Goal: Check status: Check status

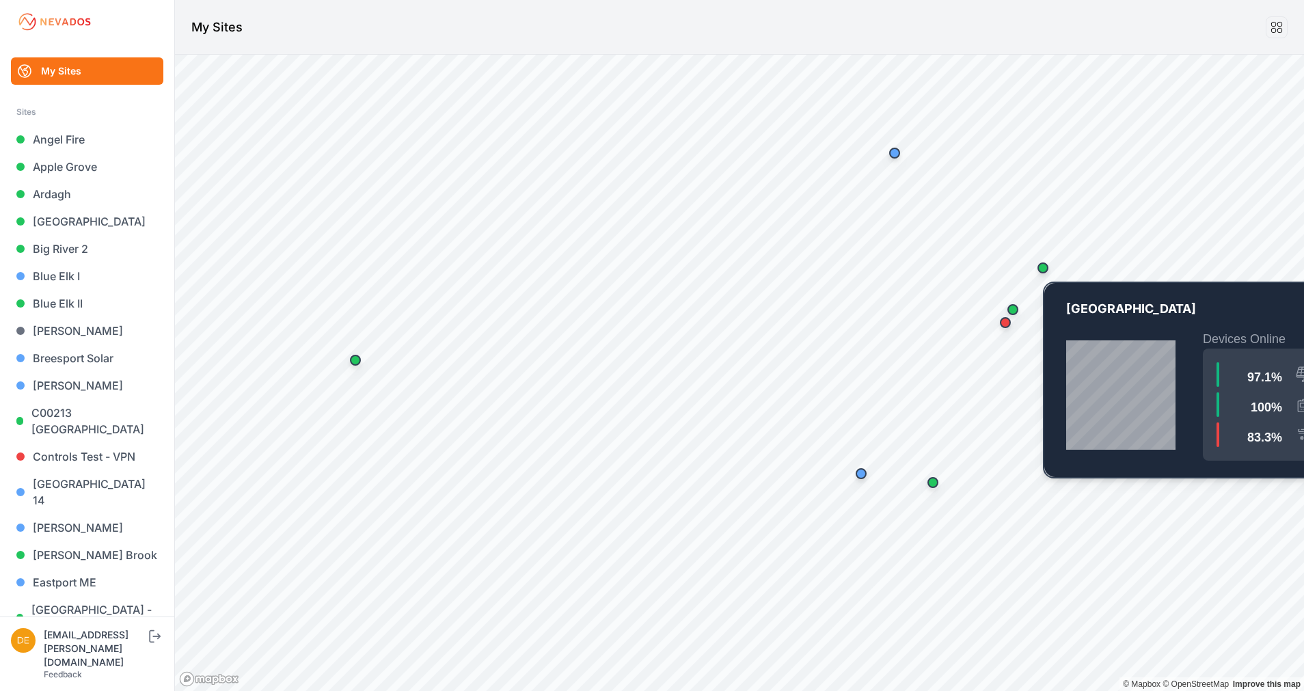
click at [1043, 271] on div "Map marker" at bounding box center [1042, 267] width 11 height 11
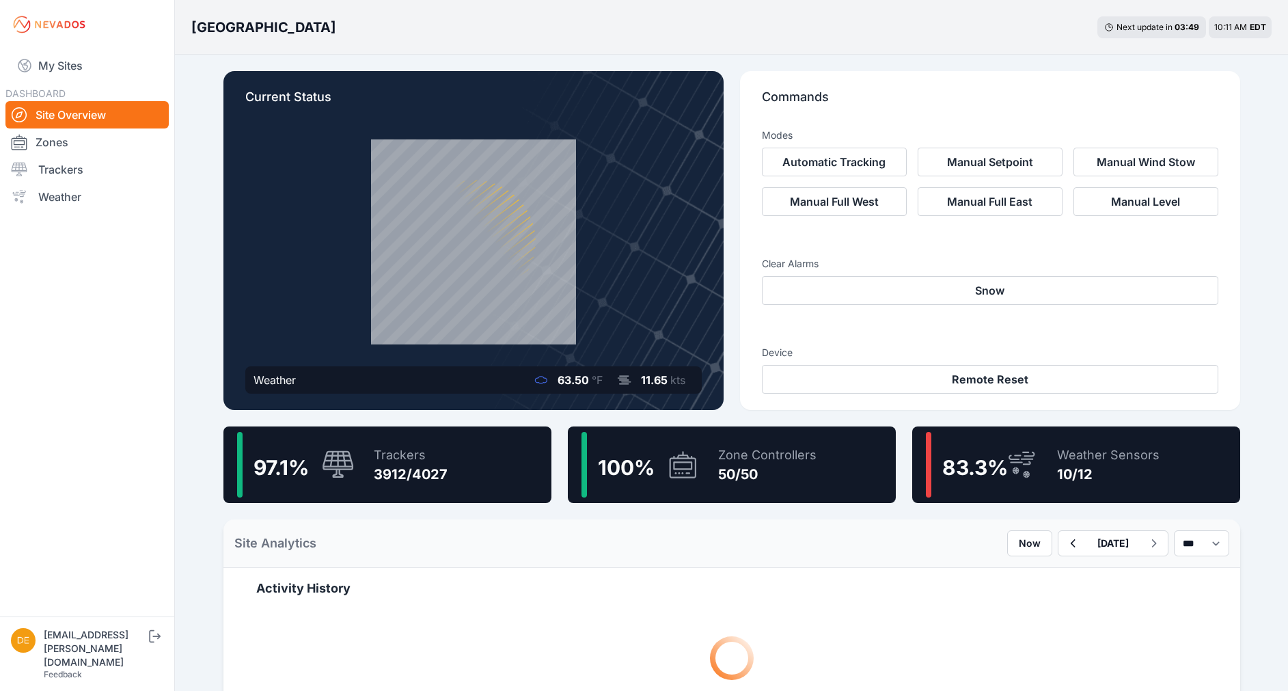
click at [1084, 447] on div "Weather Sensors" at bounding box center [1108, 455] width 102 height 19
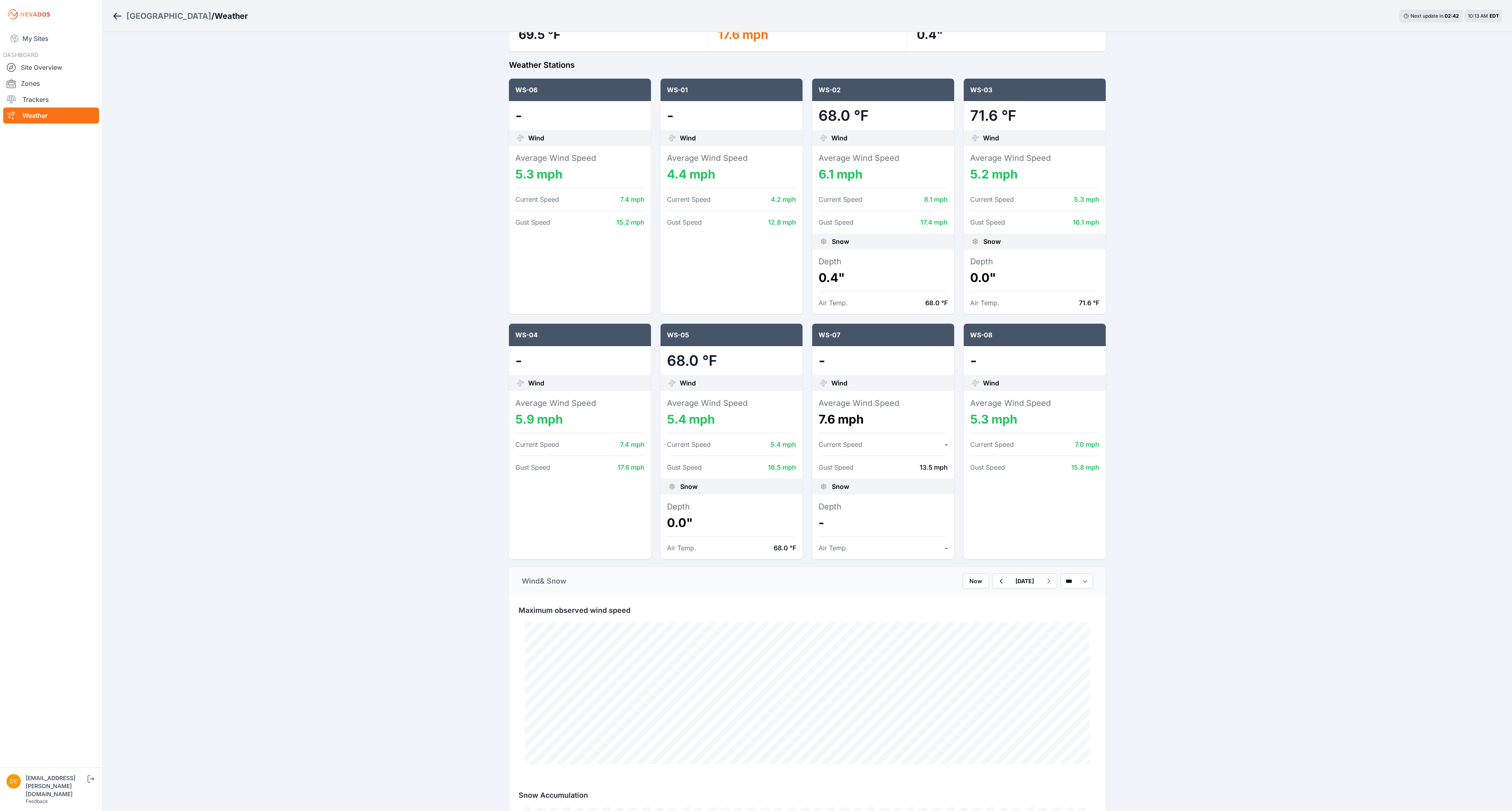
scroll to position [55, 0]
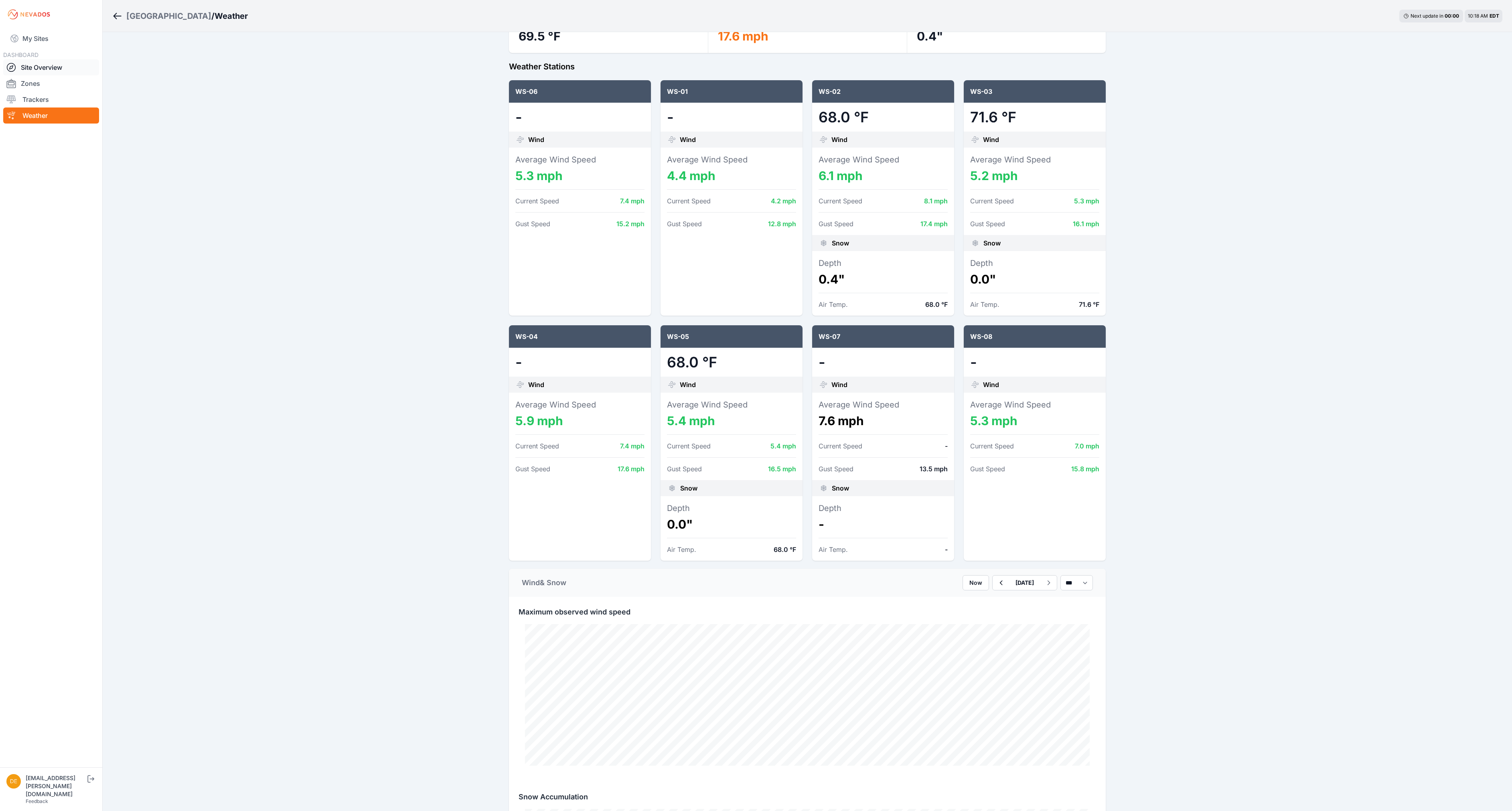
click at [48, 65] on link "Site Overview" at bounding box center [50, 67] width 96 height 16
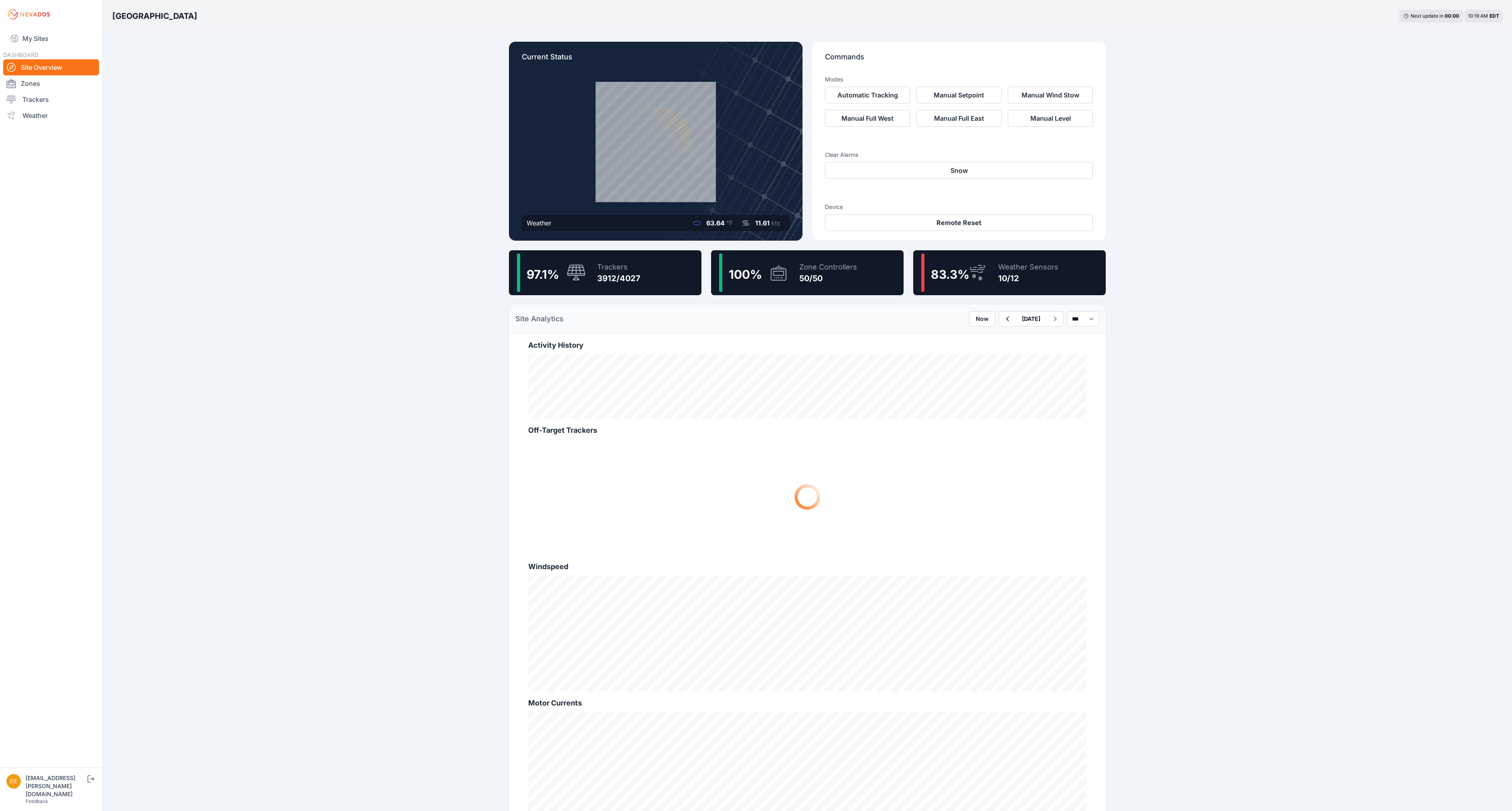
scroll to position [78, 0]
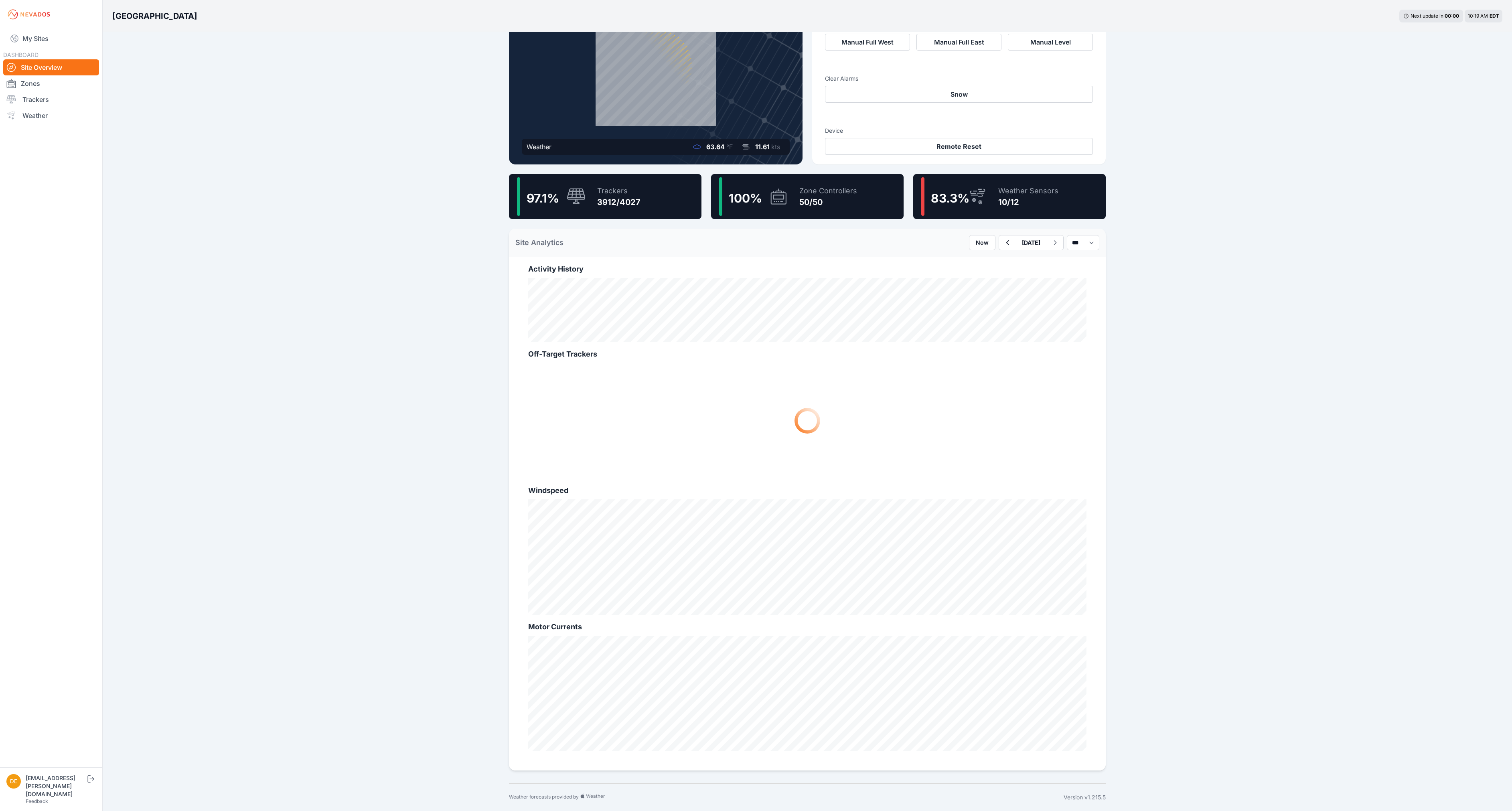
click at [765, 208] on div "Weather Sensors 10/12" at bounding box center [1024, 197] width 68 height 39
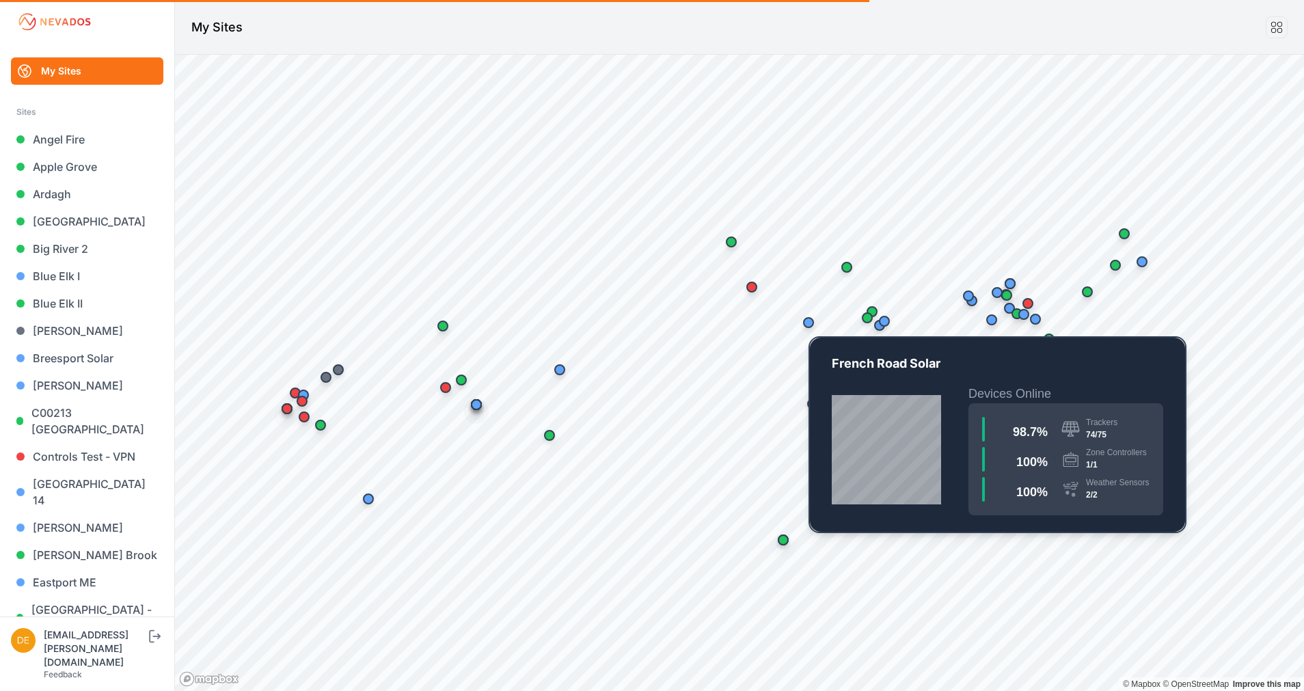
click at [804, 327] on div "Map marker" at bounding box center [808, 322] width 27 height 27
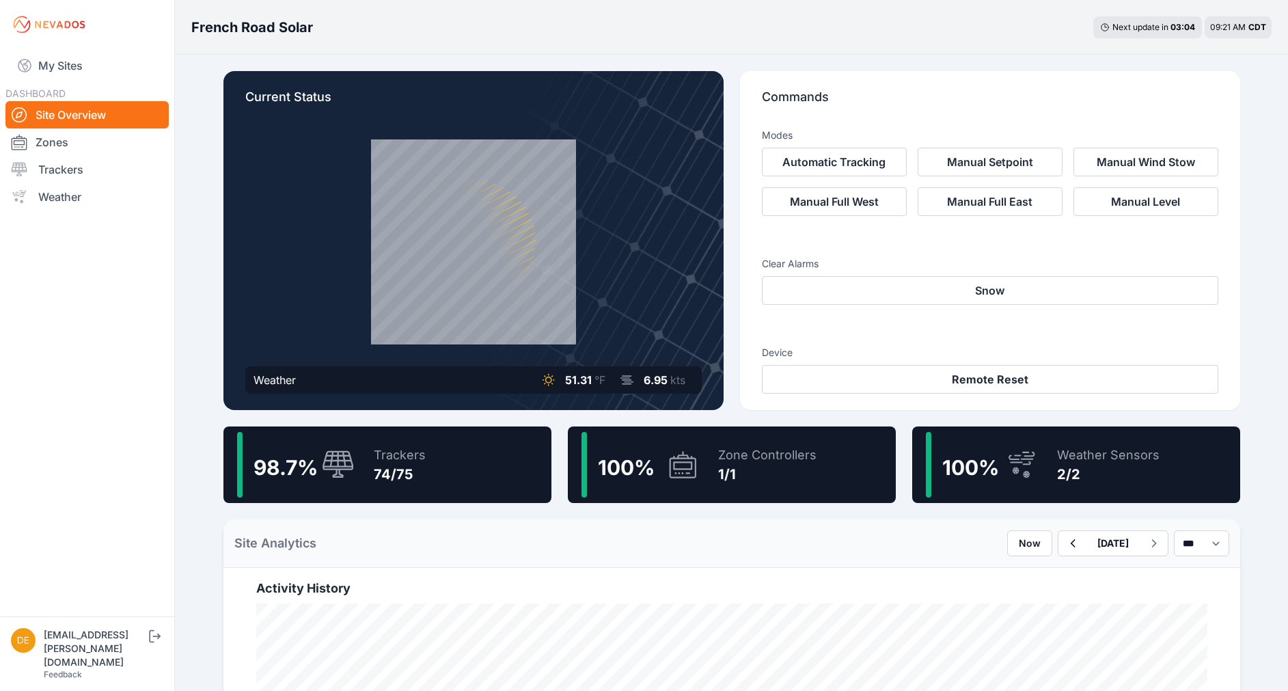
click at [493, 469] on div "98.7 % Trackers 74/75" at bounding box center [387, 464] width 328 height 77
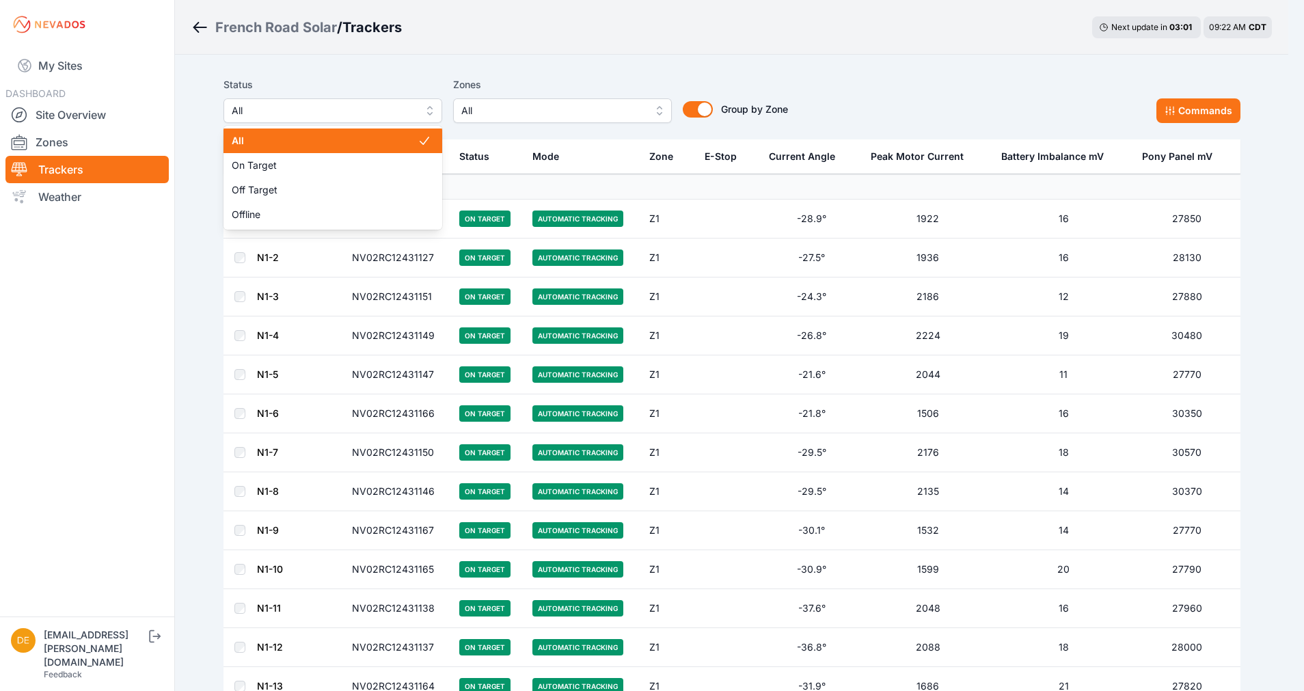
click at [326, 120] on button "All" at bounding box center [332, 110] width 219 height 25
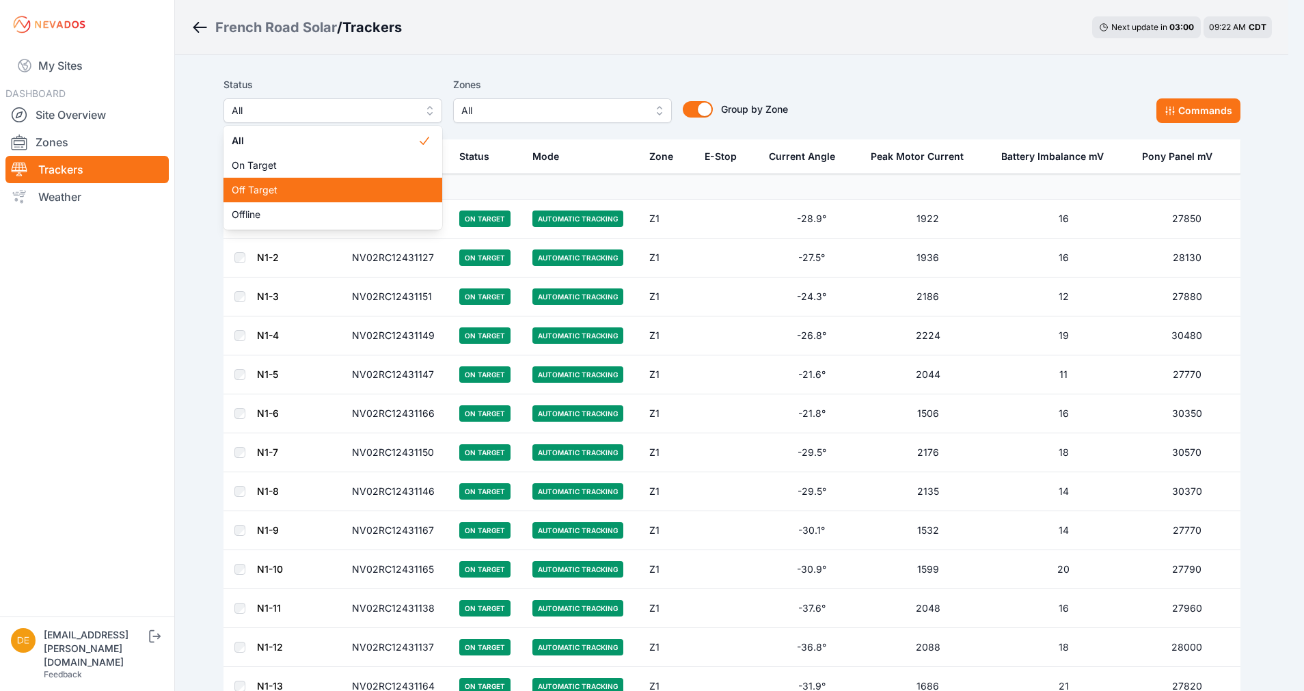
click at [254, 193] on span "Off Target" at bounding box center [325, 190] width 186 height 14
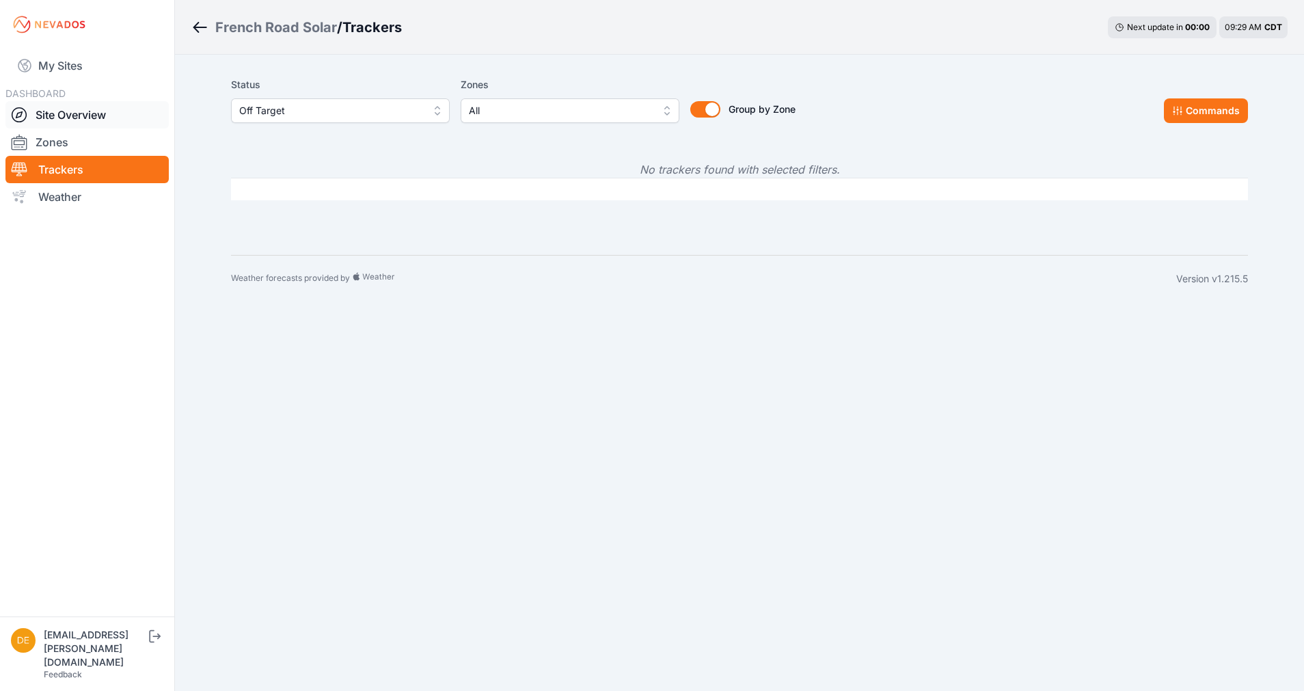
click at [61, 115] on link "Site Overview" at bounding box center [86, 114] width 163 height 27
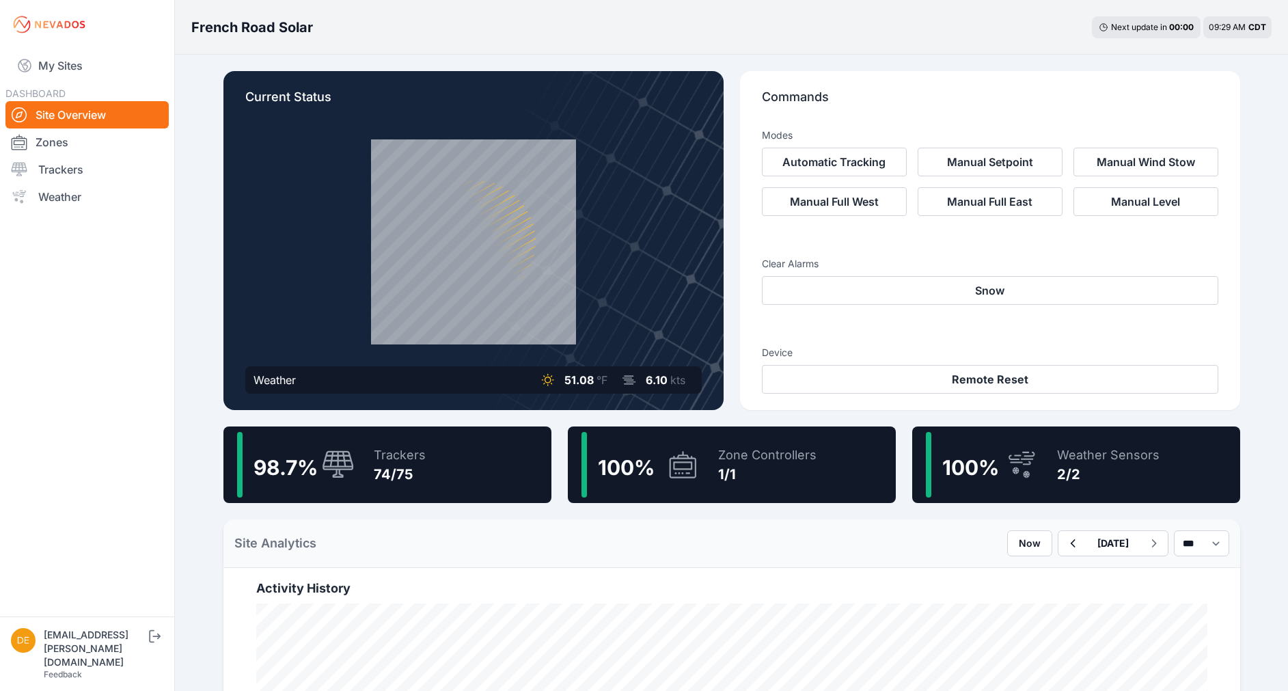
click at [61, 114] on link "Site Overview" at bounding box center [86, 114] width 163 height 27
click at [53, 59] on link "My Sites" at bounding box center [86, 65] width 163 height 33
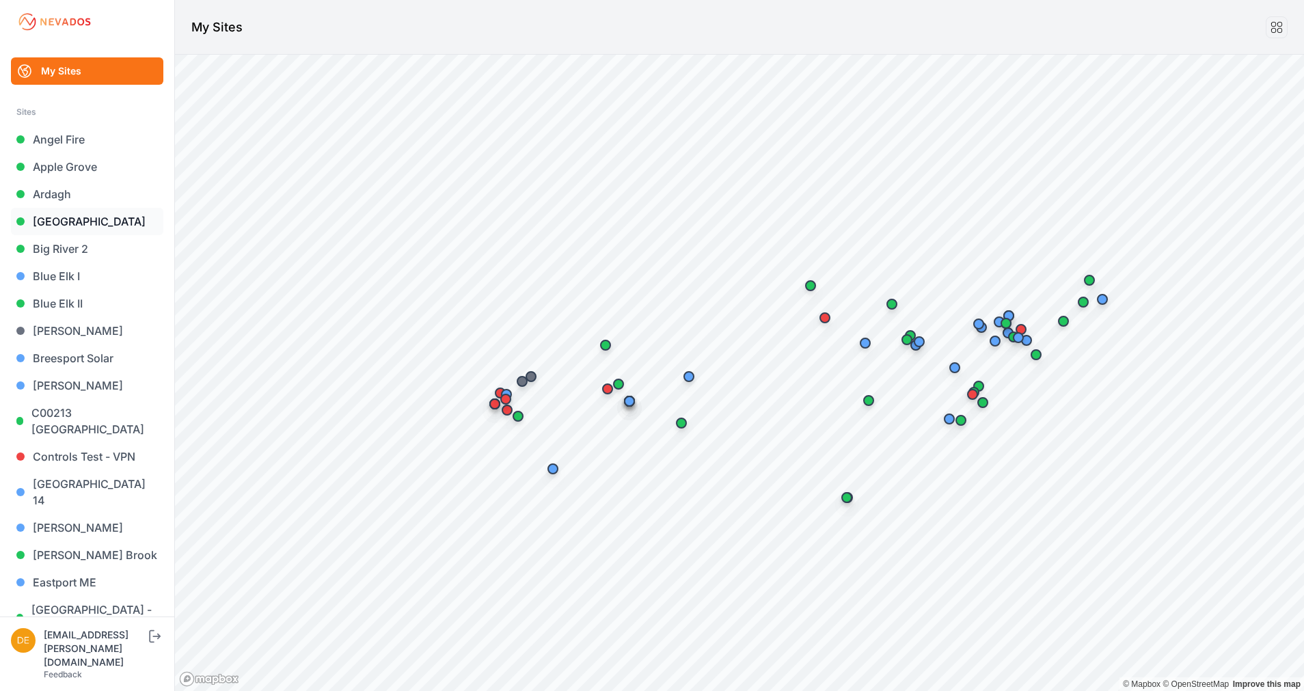
click at [75, 218] on link "[GEOGRAPHIC_DATA]" at bounding box center [87, 221] width 152 height 27
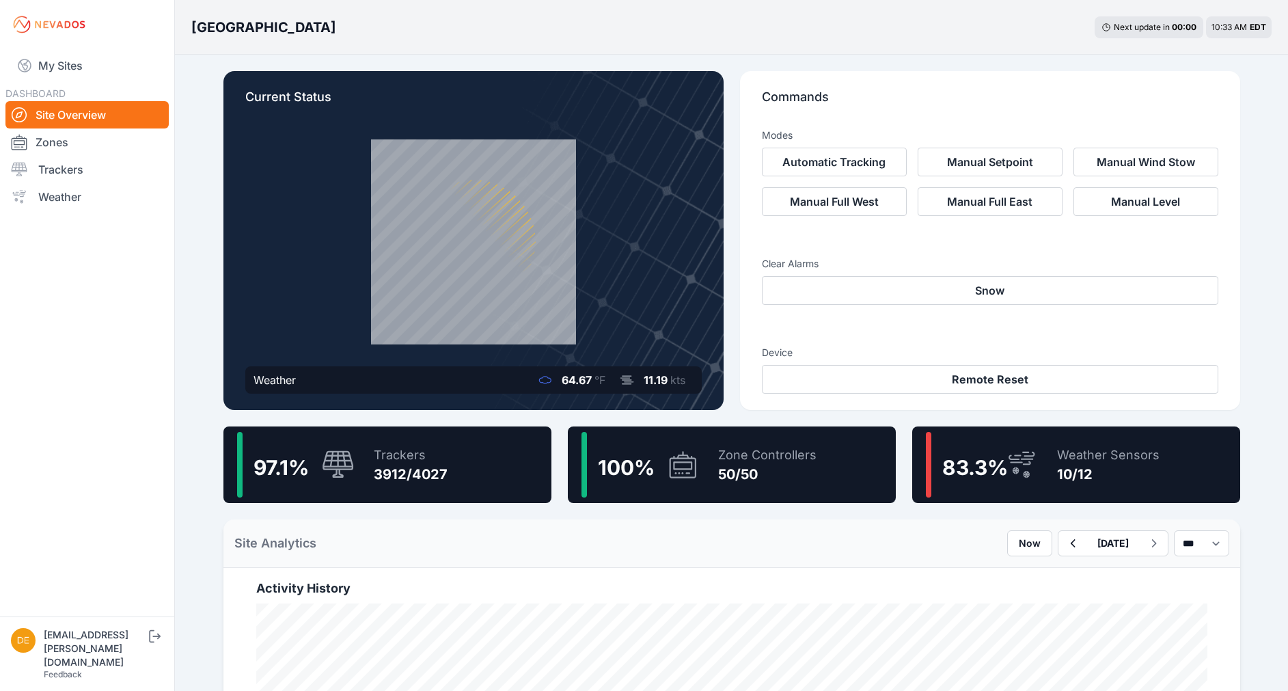
click at [383, 38] on div "Bartonsville Next update in 00 : 00 10:33 AM EDT" at bounding box center [731, 27] width 1113 height 55
click at [1124, 463] on div "Weather Sensors" at bounding box center [1108, 455] width 102 height 19
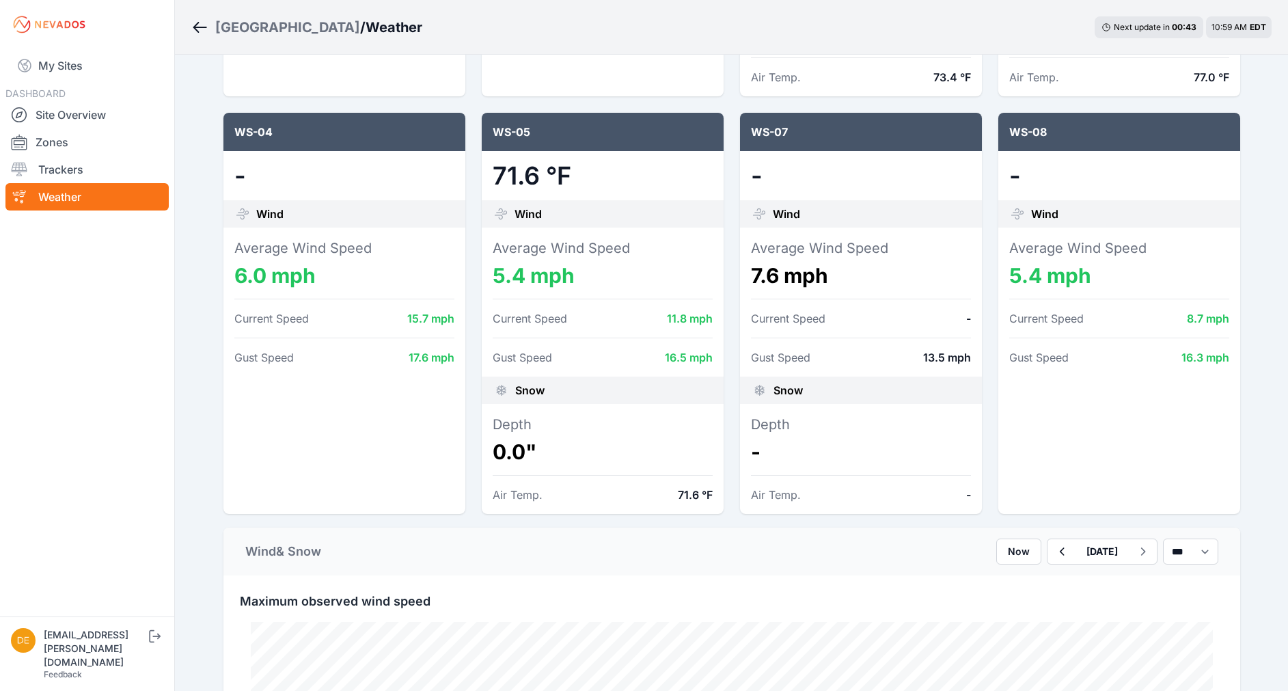
scroll to position [197, 0]
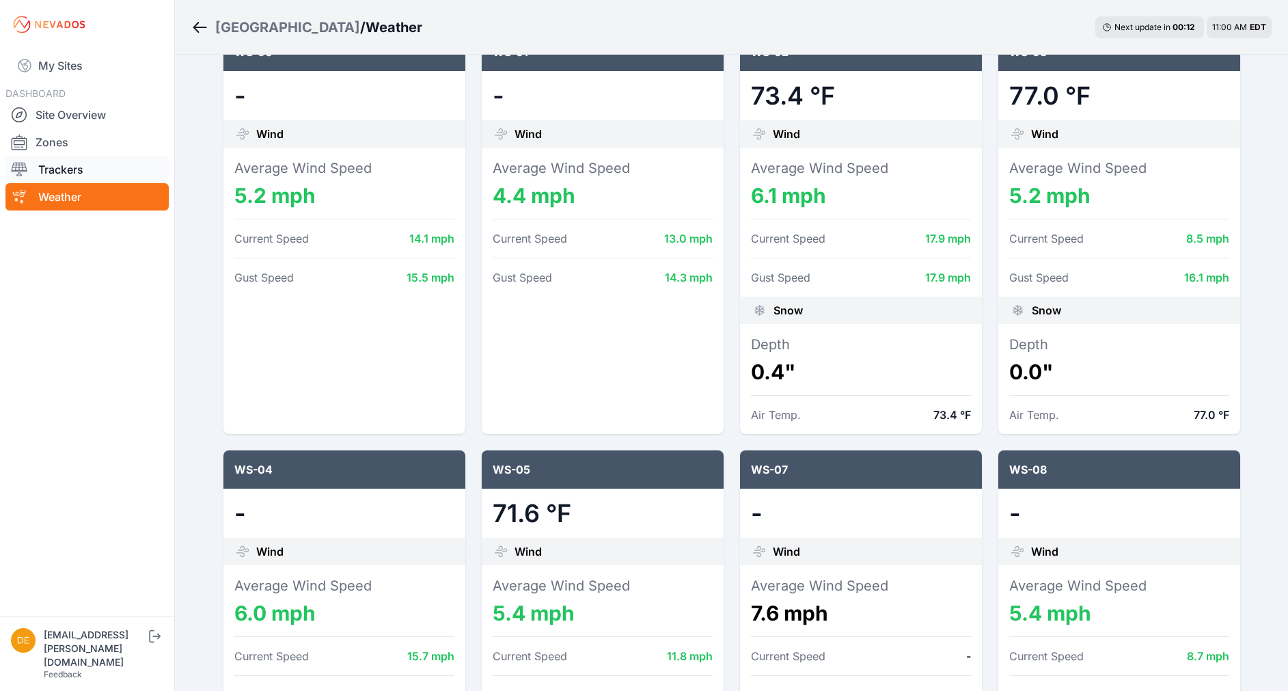
click at [61, 167] on link "Trackers" at bounding box center [86, 169] width 163 height 27
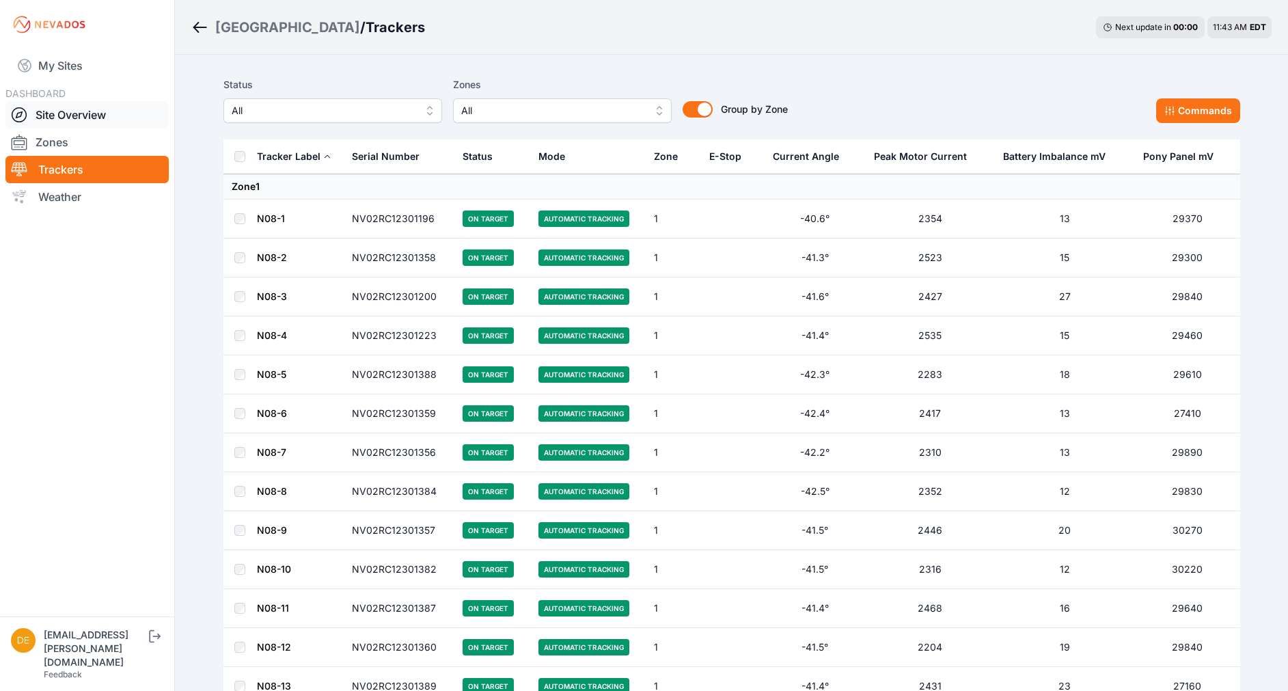
click at [51, 107] on link "Site Overview" at bounding box center [86, 114] width 163 height 27
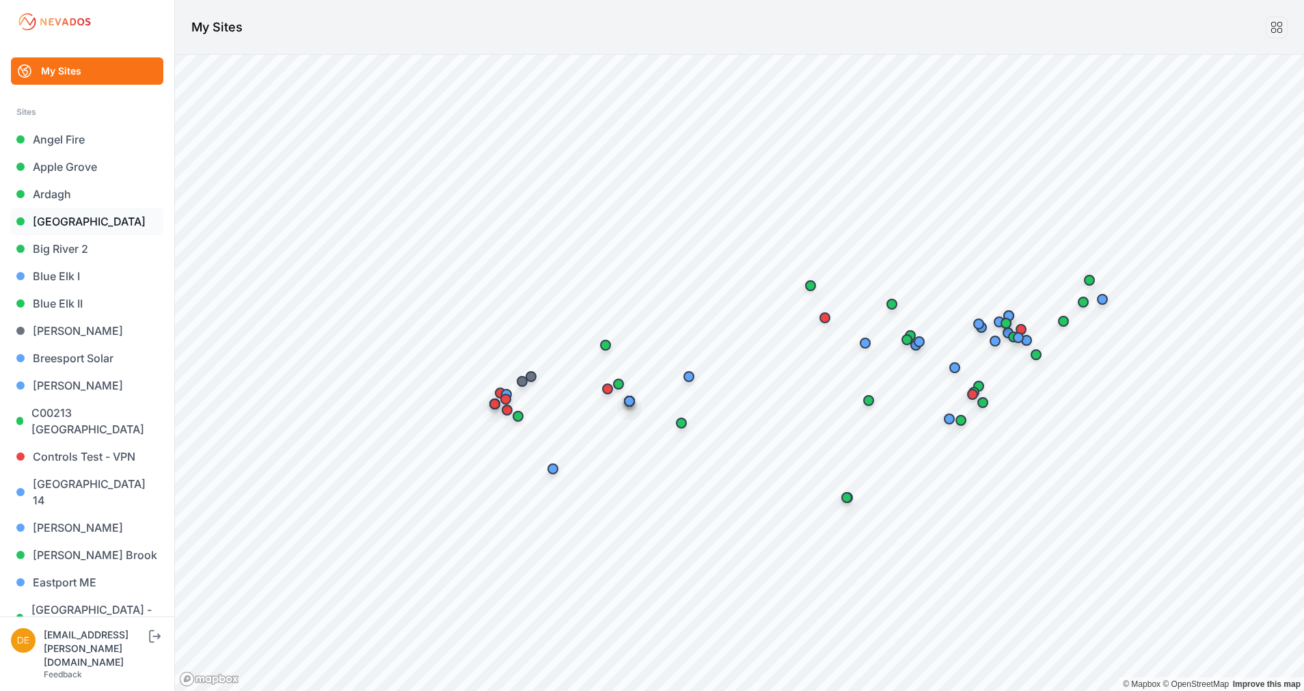
click at [80, 219] on link "[GEOGRAPHIC_DATA]" at bounding box center [87, 221] width 152 height 27
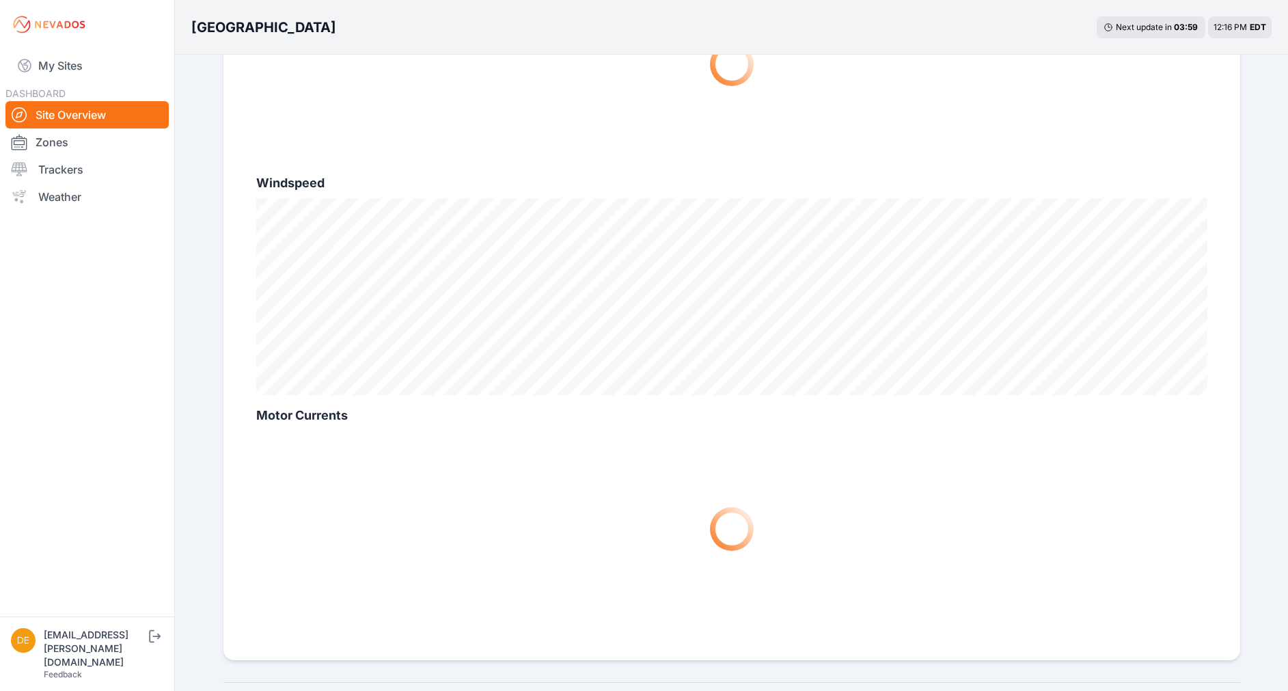
scroll to position [798, 0]
